Goal: Task Accomplishment & Management: Manage account settings

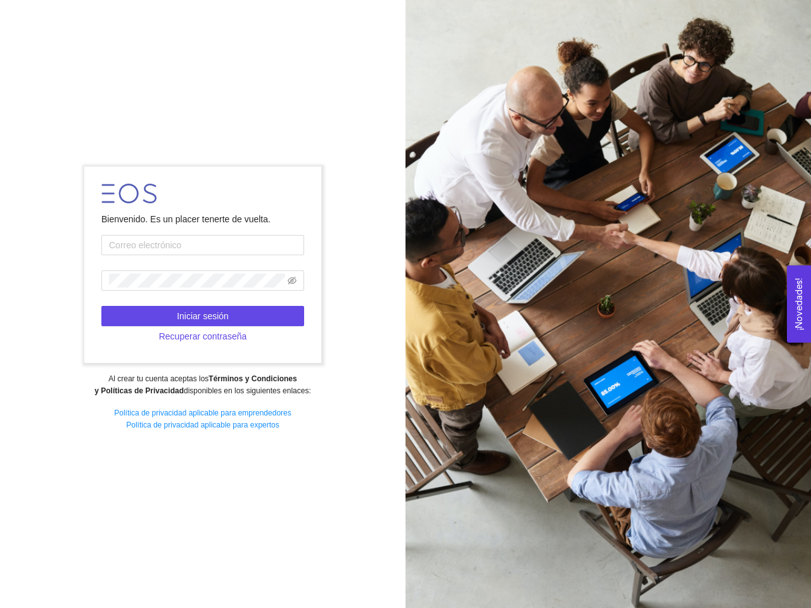
click at [406, 304] on div at bounding box center [609, 304] width 406 height 608
click at [292, 281] on icon "eye-invisible" at bounding box center [292, 281] width 9 height 8
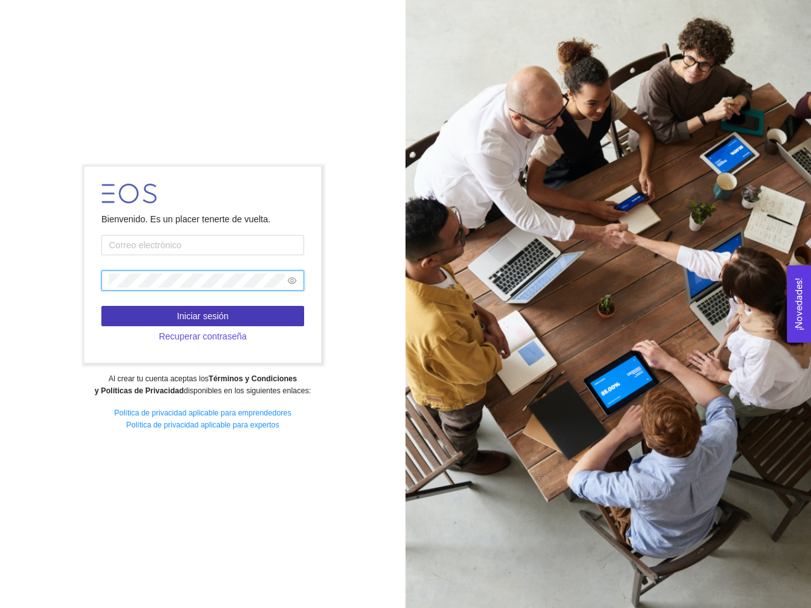
click at [203, 316] on span "Iniciar sesión" at bounding box center [203, 316] width 52 height 14
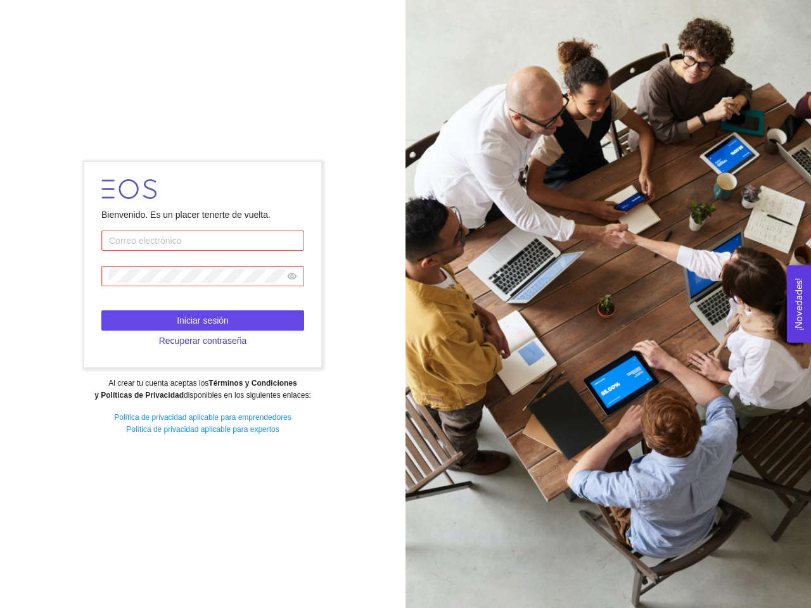
click at [203, 336] on span "Recuperar contraseña" at bounding box center [203, 341] width 88 height 14
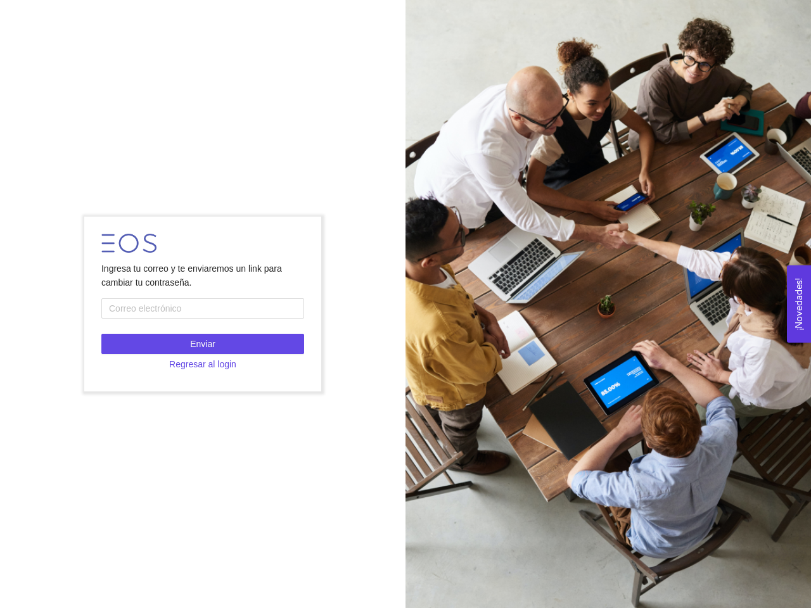
click at [799, 303] on button "¡Novedades! 0" at bounding box center [799, 303] width 24 height 77
